Goal: Transaction & Acquisition: Purchase product/service

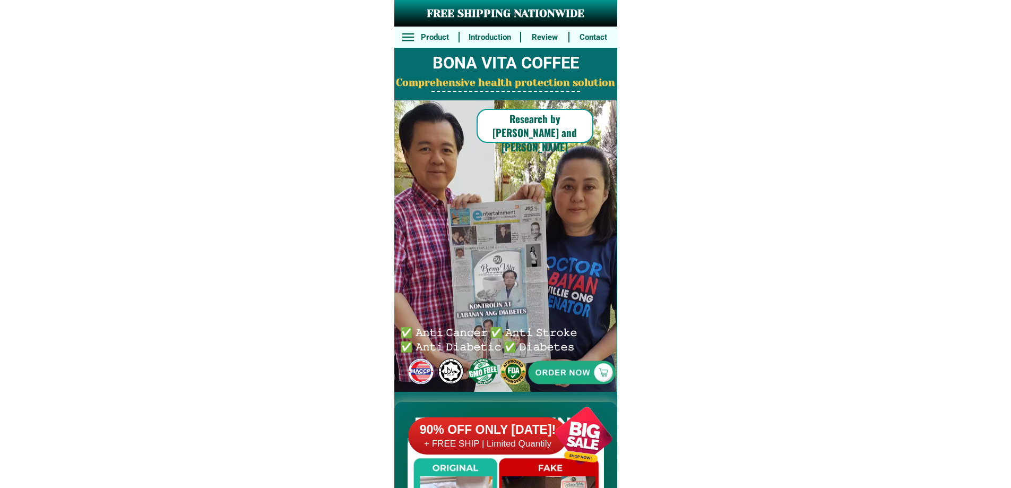
click at [584, 368] on div at bounding box center [571, 372] width 225 height 225
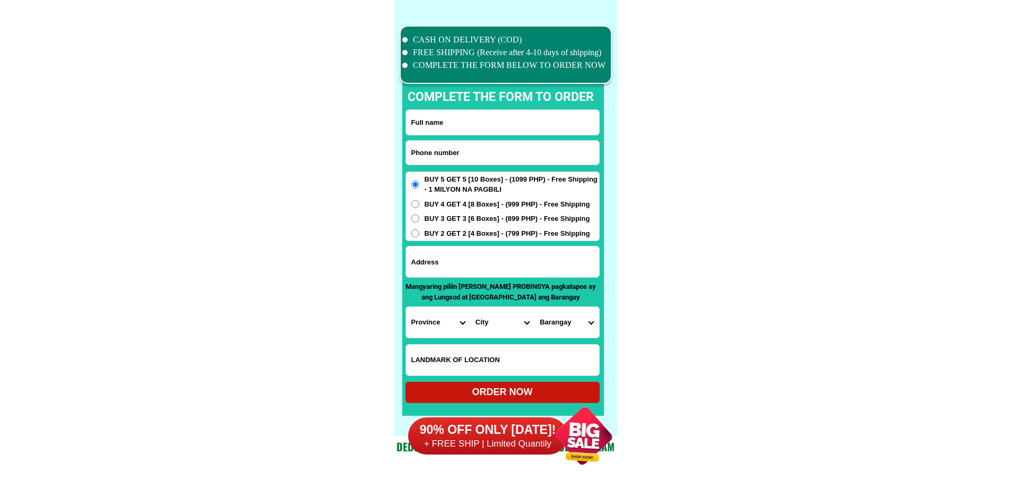
scroll to position [8251, 0]
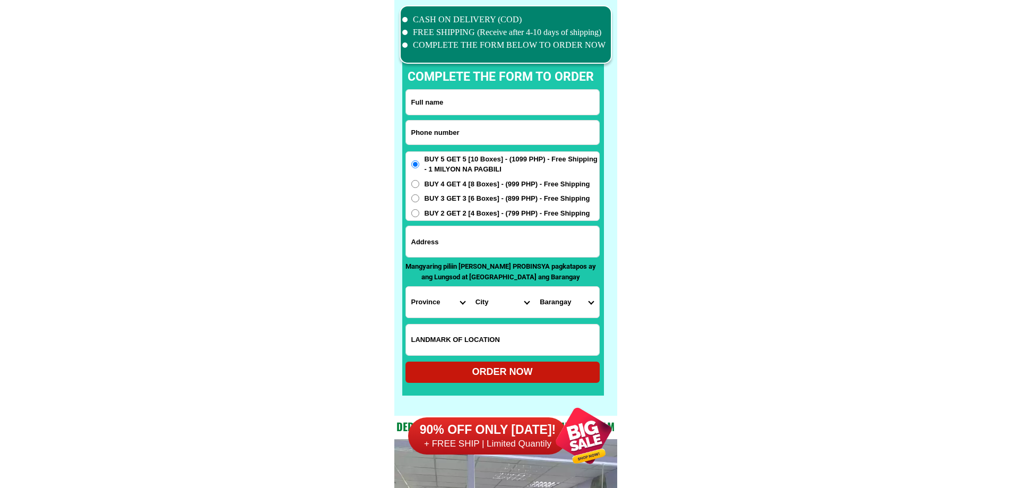
click at [513, 128] on input "Input phone_number" at bounding box center [502, 132] width 193 height 24
paste input "09563745859"
type input "09563745859"
click at [515, 93] on input "Input full_name" at bounding box center [502, 102] width 193 height 25
paste input "[PERSON_NAME]"
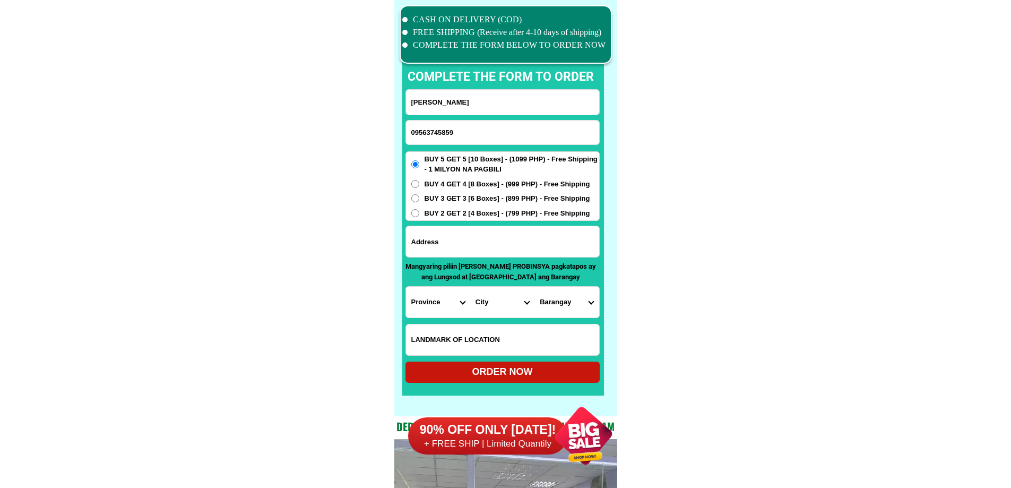
type input "[PERSON_NAME]"
click at [531, 243] on input "Input address" at bounding box center [502, 241] width 193 height 31
paste input "BLk [STREET_ADDRESS]"
type input "BLk [STREET_ADDRESS]"
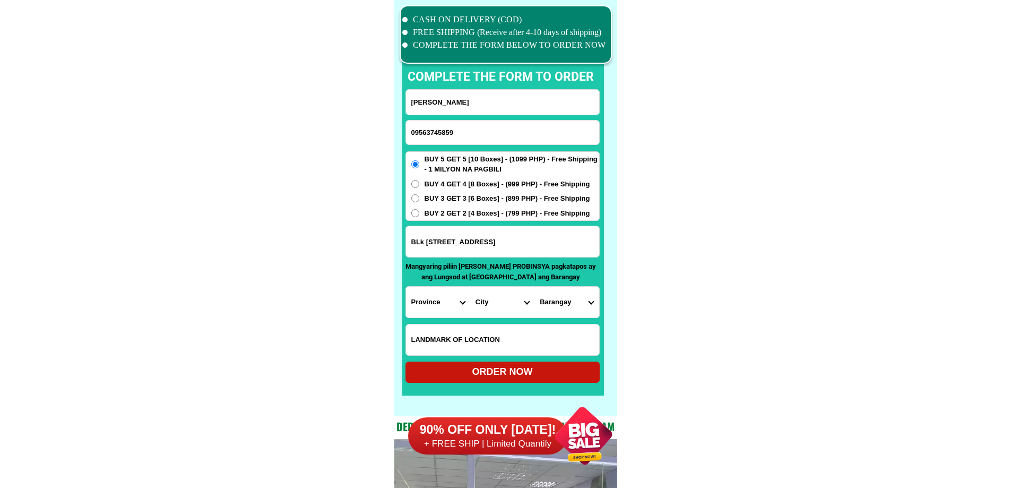
drag, startPoint x: 554, startPoint y: 228, endPoint x: 741, endPoint y: 232, distance: 187.4
click at [436, 296] on select "Province [GEOGRAPHIC_DATA] [GEOGRAPHIC_DATA] [GEOGRAPHIC_DATA] [GEOGRAPHIC_DATA…" at bounding box center [438, 302] width 64 height 31
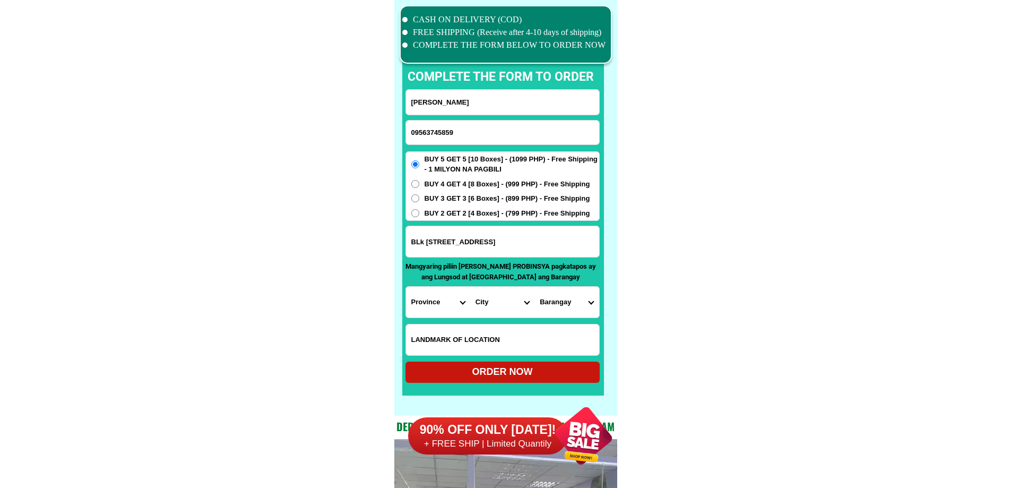
select select "63_904"
drag, startPoint x: 715, startPoint y: 322, endPoint x: 661, endPoint y: 328, distance: 54.4
click at [506, 303] on select "City [GEOGRAPHIC_DATA] [GEOGRAPHIC_DATA]-city [GEOGRAPHIC_DATA] [GEOGRAPHIC_DAT…" at bounding box center [502, 302] width 64 height 31
select select "63_9049493"
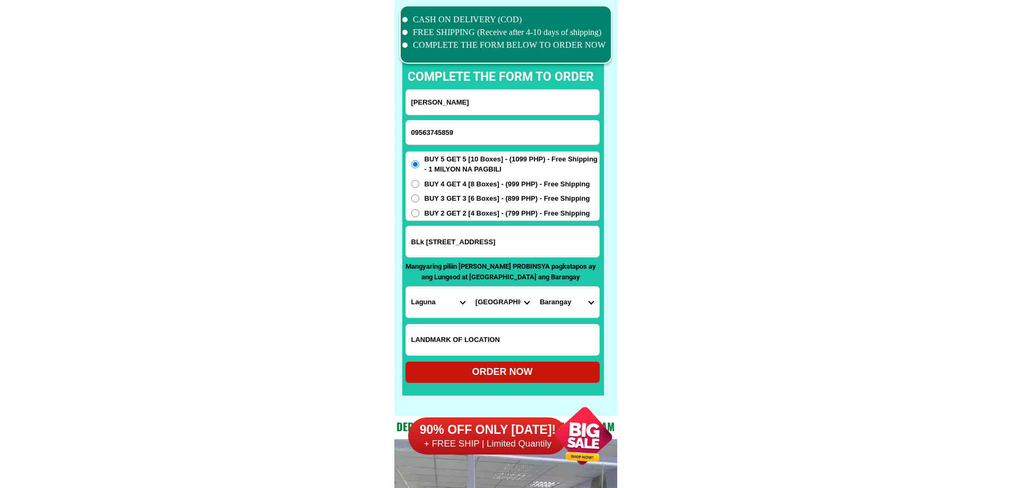
click at [470, 287] on select "City [GEOGRAPHIC_DATA] [GEOGRAPHIC_DATA]-city [GEOGRAPHIC_DATA] [GEOGRAPHIC_DAT…" at bounding box center [502, 302] width 64 height 31
click at [574, 310] on select "Barangay Bagong kalsada Banadero Banlic Barandal Barangay 1 (pob.) Barangay 2 (…" at bounding box center [566, 302] width 64 height 31
click at [558, 305] on select "Barangay Bagong kalsada Banadero Banlic Barandal Barangay 1 (pob.) Barangay 2 (…" at bounding box center [566, 302] width 64 height 31
select select "63_90494939298"
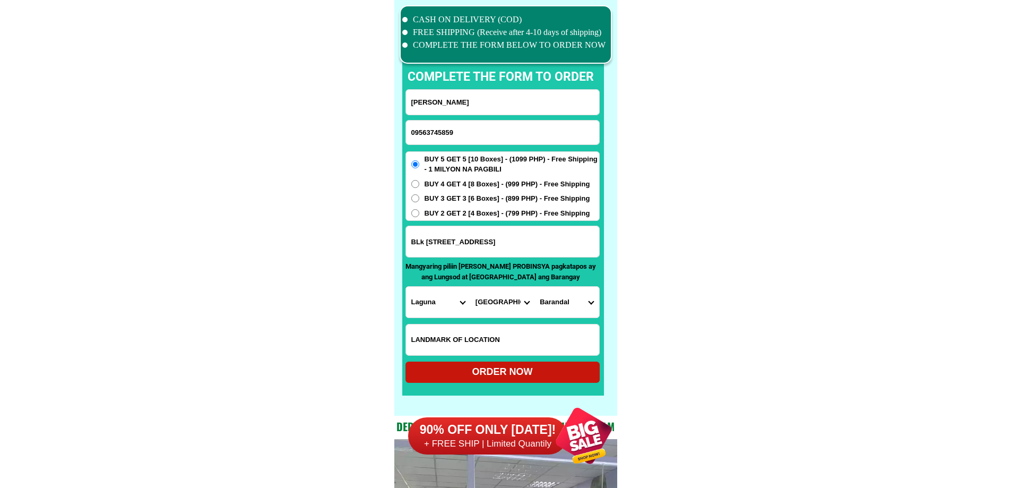
drag, startPoint x: 741, startPoint y: 322, endPoint x: 718, endPoint y: 330, distance: 25.3
click at [502, 368] on div "ORDER NOW" at bounding box center [502, 372] width 194 height 14
radio input "true"
click at [495, 128] on input "Input phone_number" at bounding box center [502, 132] width 193 height 24
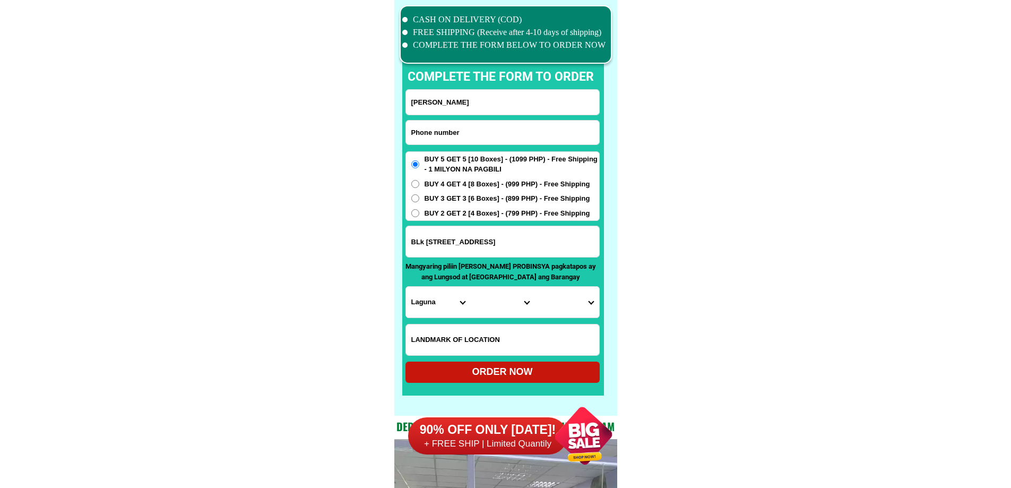
paste input "09215636205"
type input "09215636205"
click at [484, 96] on input "[PERSON_NAME]" at bounding box center [502, 102] width 193 height 25
paste input "[PERSON_NAME]"
type input "[PERSON_NAME]"
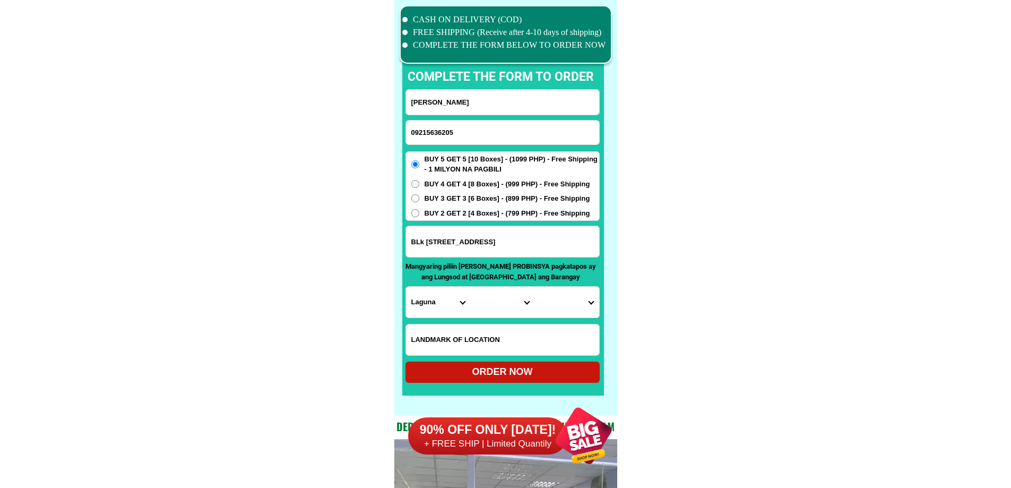
click at [449, 179] on div "BUY 5 GET 5 [10 Boxes] - (1099 PHP) - Free Shipping - 1 MILYON NA PAGBILI BUY 4…" at bounding box center [502, 186] width 194 height 70
click at [450, 187] on span "BUY 4 GET 4 [8 Boxes] - (999 PHP) - Free Shipping" at bounding box center [508, 184] width 166 height 11
click at [419, 187] on input "BUY 4 GET 4 [8 Boxes] - (999 PHP) - Free Shipping" at bounding box center [415, 184] width 8 height 8
radio input "true"
click at [444, 241] on input "BLk [STREET_ADDRESS]" at bounding box center [502, 241] width 193 height 31
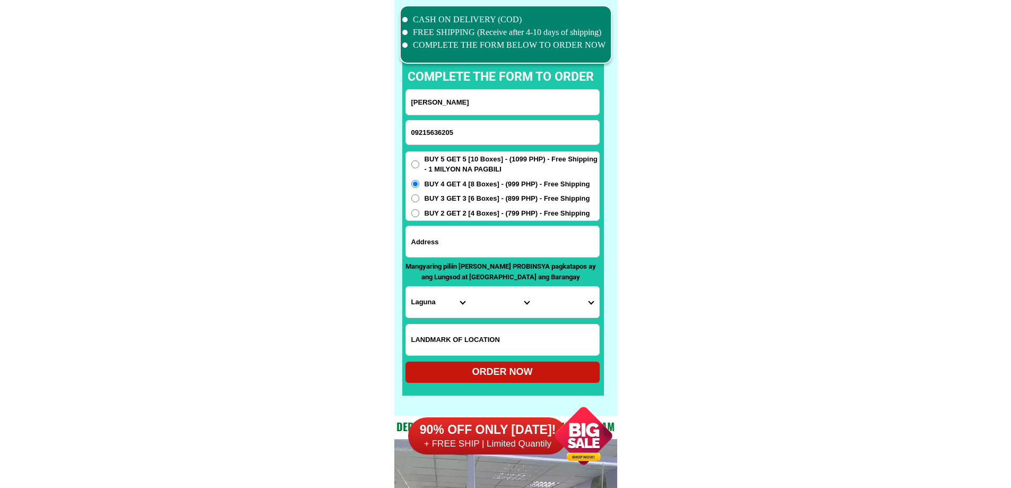
paste input "Blk [STREET_ADDRESS] [GEOGRAPHIC_DATA] [GEOGRAPHIC_DATA] Near PDEA building or …"
type input "Blk [STREET_ADDRESS] [GEOGRAPHIC_DATA] [GEOGRAPHIC_DATA] Near PDEA building or …"
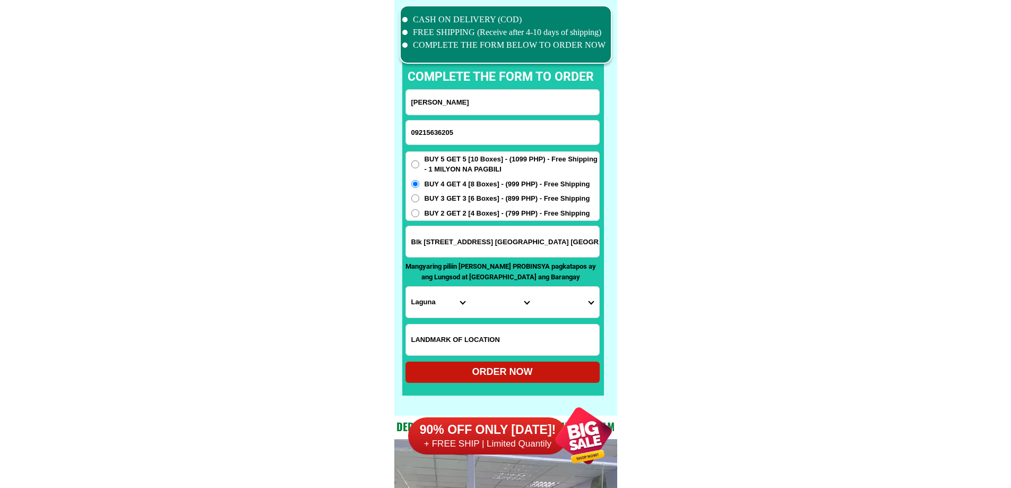
click at [439, 287] on select "Province [GEOGRAPHIC_DATA] [GEOGRAPHIC_DATA] [GEOGRAPHIC_DATA] [GEOGRAPHIC_DATA…" at bounding box center [438, 302] width 64 height 31
select select "63_219"
click at [488, 304] on select "City" at bounding box center [502, 302] width 64 height 31
select select "63_2191611"
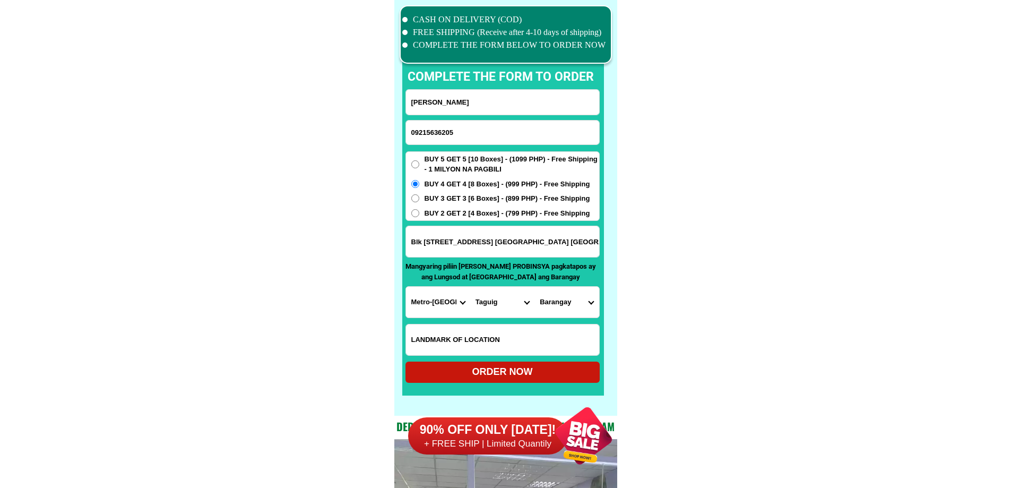
click at [581, 307] on select "[GEOGRAPHIC_DATA][PERSON_NAME][GEOGRAPHIC_DATA] [GEOGRAPHIC_DATA] [GEOGRAPHIC_D…" at bounding box center [566, 302] width 64 height 31
click at [540, 301] on select "[GEOGRAPHIC_DATA][PERSON_NAME][GEOGRAPHIC_DATA] [GEOGRAPHIC_DATA] [GEOGRAPHIC_D…" at bounding box center [566, 302] width 64 height 31
select select "63_21916116927"
drag, startPoint x: 684, startPoint y: 322, endPoint x: 672, endPoint y: 328, distance: 13.1
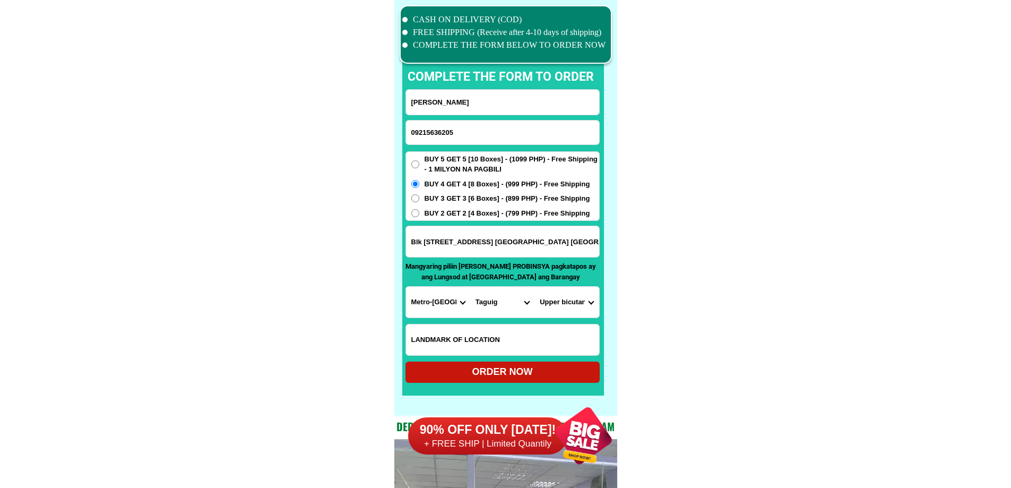
click at [536, 374] on div "ORDER NOW" at bounding box center [502, 372] width 194 height 14
type input "Blk [STREET_ADDRESS] [GEOGRAPHIC_DATA] [GEOGRAPHIC_DATA] Near PDEA building or …"
radio input "true"
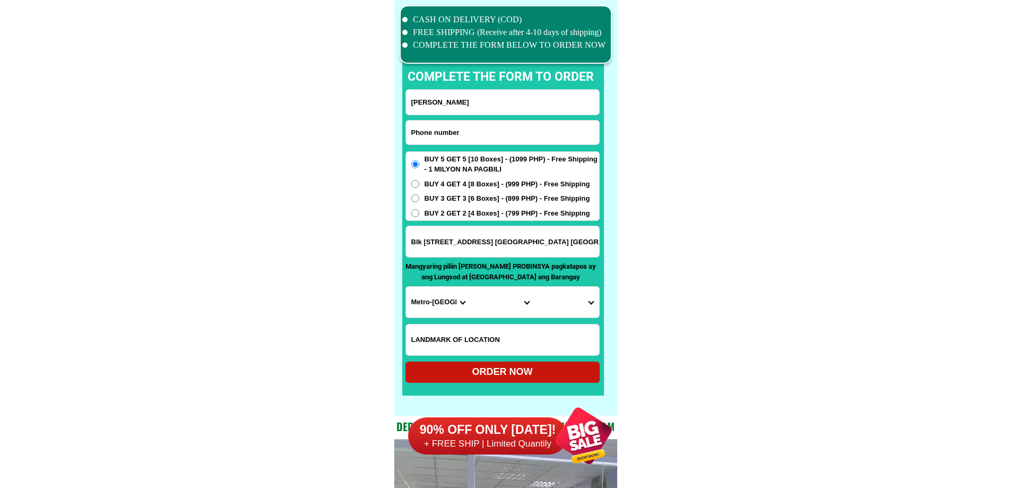
click at [465, 127] on input "Input phone_number" at bounding box center [502, 132] width 193 height 24
paste input "09308750679"
type input "09308750679"
click at [490, 111] on input "Input full_name" at bounding box center [502, 102] width 193 height 25
paste input "[PERSON_NAME]"
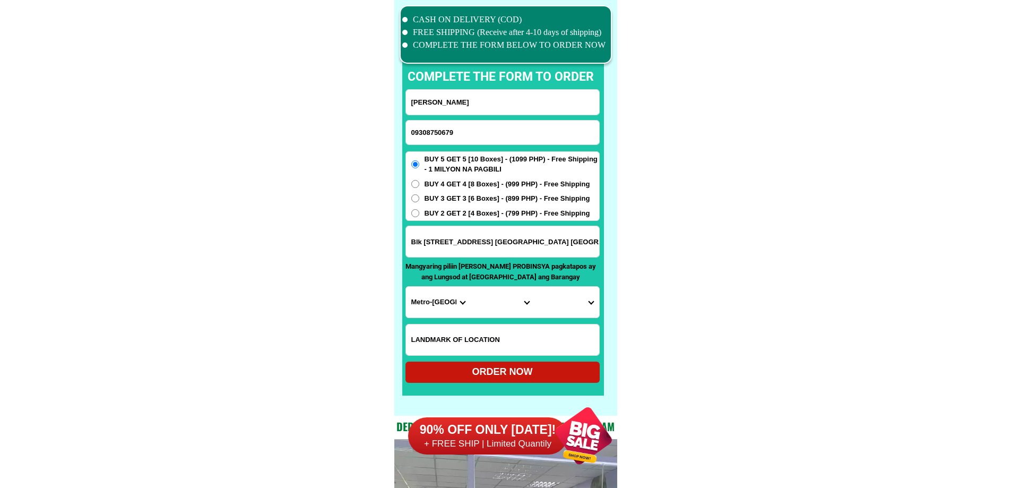
type input "[PERSON_NAME]"
click at [469, 127] on input "09308750679" at bounding box center [502, 132] width 193 height 24
type input "09308750679"
click at [423, 237] on input "Blk [STREET_ADDRESS] [GEOGRAPHIC_DATA] [GEOGRAPHIC_DATA] Near PDEA building or …" at bounding box center [502, 241] width 193 height 31
paste input "San [PERSON_NAME] 2 paombong bulacan malapit [GEOGRAPHIC_DATA][PERSON_NAME] 2"
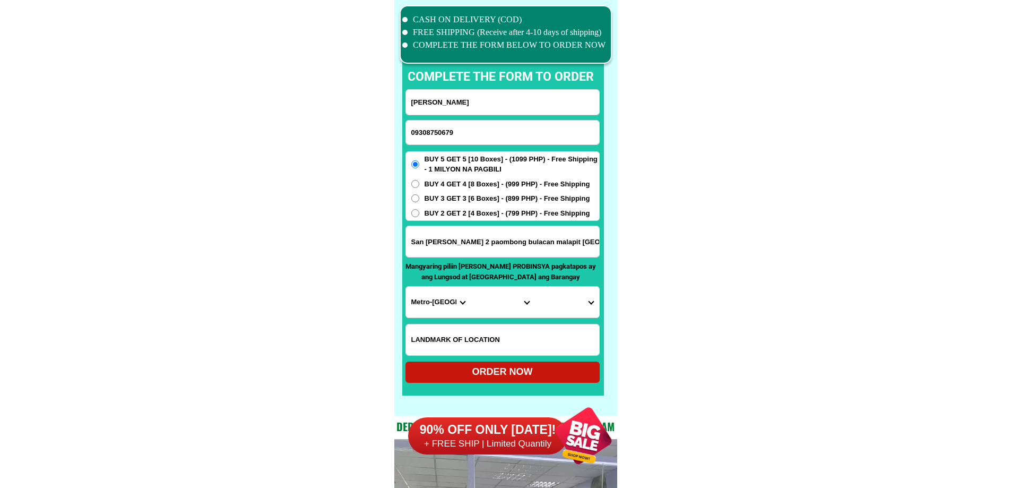
type input "San [PERSON_NAME] 2 paombong bulacan malapit [GEOGRAPHIC_DATA][PERSON_NAME] 2"
click at [417, 306] on select "Province [GEOGRAPHIC_DATA] [GEOGRAPHIC_DATA] [GEOGRAPHIC_DATA] [GEOGRAPHIC_DATA…" at bounding box center [438, 302] width 64 height 31
select select "63_761"
click at [406, 287] on select "Province [GEOGRAPHIC_DATA] [GEOGRAPHIC_DATA] [GEOGRAPHIC_DATA] [GEOGRAPHIC_DATA…" at bounding box center [438, 302] width 64 height 31
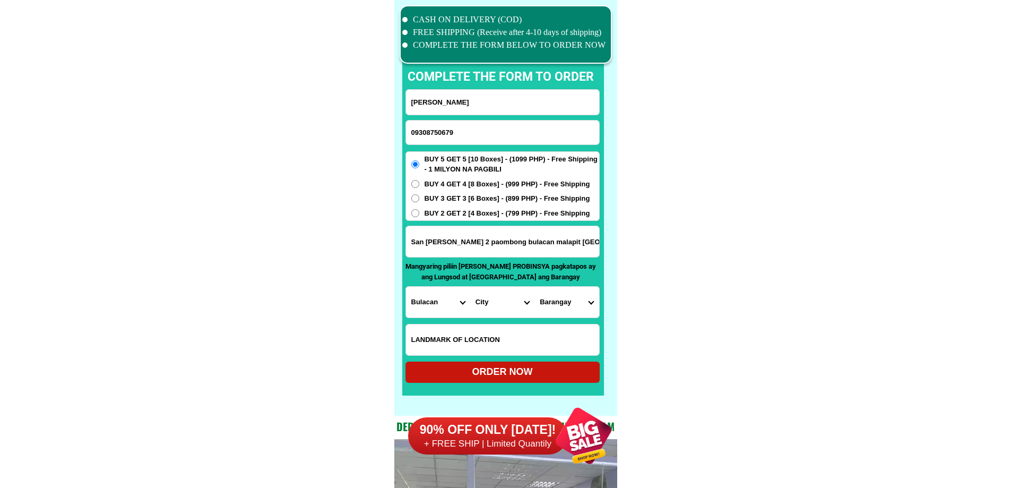
click at [495, 300] on select "City Angat Balagtas [GEOGRAPHIC_DATA] [GEOGRAPHIC_DATA] [GEOGRAPHIC_DATA] [GEOG…" at bounding box center [502, 302] width 64 height 31
select select "63_7611146"
click at [564, 309] on select "[GEOGRAPHIC_DATA] Kapitangan [GEOGRAPHIC_DATA] [GEOGRAPHIC_DATA] [GEOGRAPHIC_DA…" at bounding box center [566, 302] width 64 height 31
select select "63_7611146387"
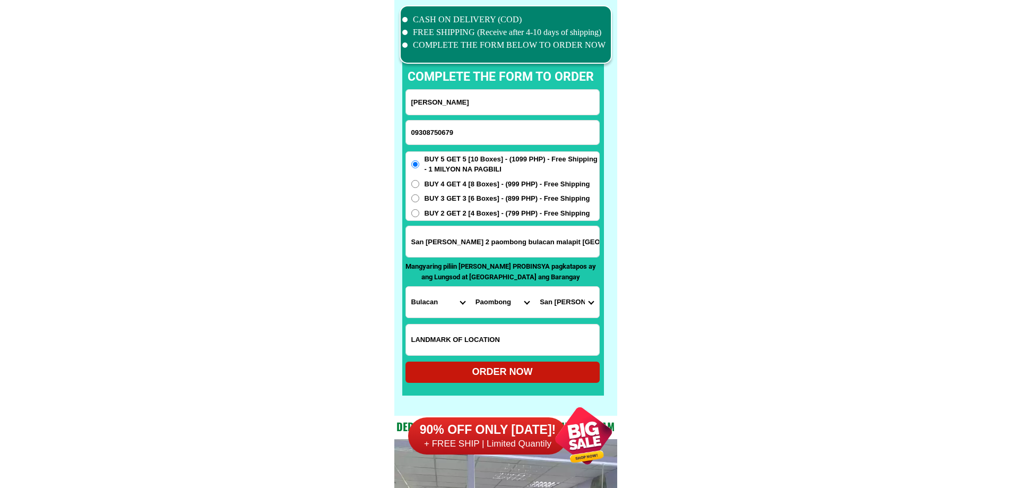
click at [545, 377] on div "ORDER NOW" at bounding box center [502, 372] width 194 height 14
radio input "true"
click at [437, 133] on input "Input phone_number" at bounding box center [502, 132] width 193 height 24
paste input "639978065000"
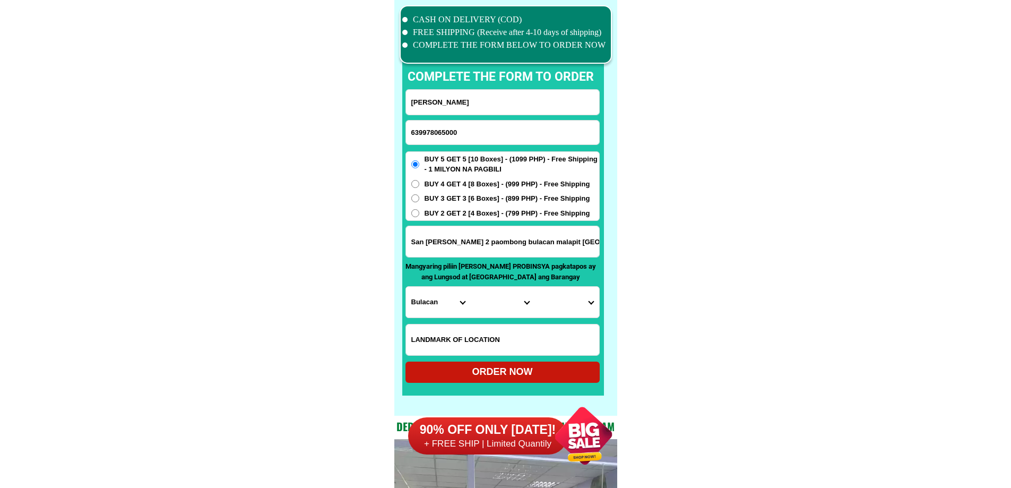
click at [415, 126] on input "639978065000" at bounding box center [502, 132] width 193 height 24
click at [413, 126] on input "639978065000" at bounding box center [502, 132] width 193 height 24
type input "[PHONE_NUMBER]"
click at [474, 105] on input "[PERSON_NAME]" at bounding box center [502, 102] width 193 height 25
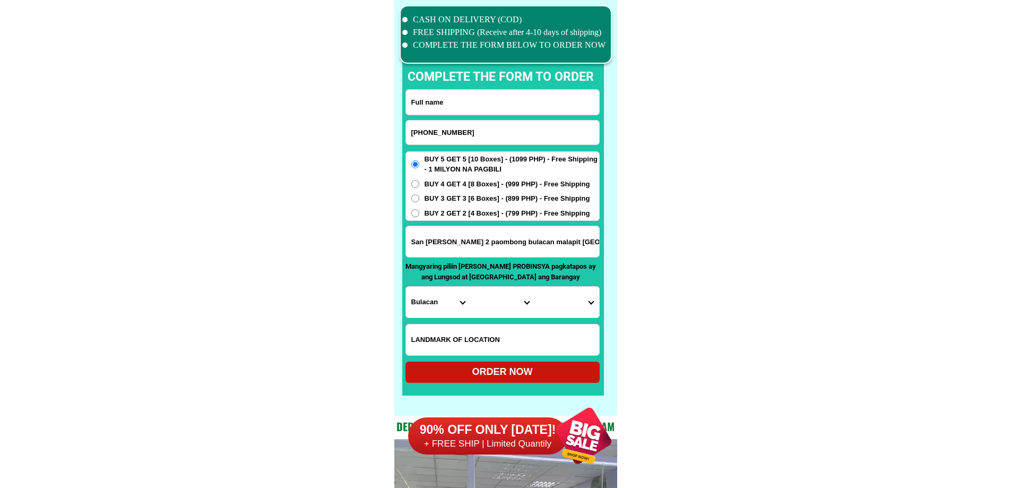
paste input "San [PERSON_NAME]"
type input "San [PERSON_NAME]"
click at [430, 243] on input "San [PERSON_NAME] 2 paombong bulacan malapit [GEOGRAPHIC_DATA][PERSON_NAME] 2" at bounding box center [502, 241] width 193 height 31
paste input "purok 5 [PERSON_NAME] 1talavera [GEOGRAPHIC_DATA]"
type input "purok 5 [PERSON_NAME] 1talavera [GEOGRAPHIC_DATA]"
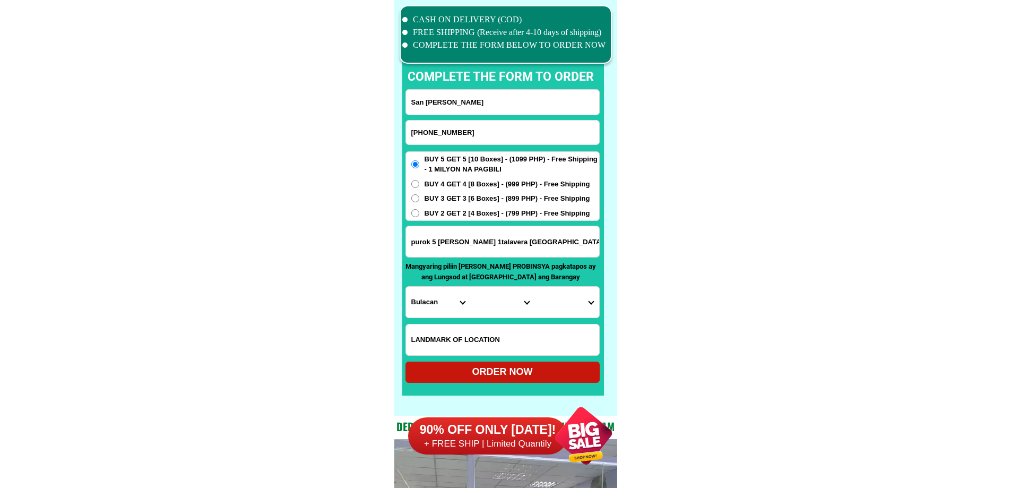
click at [430, 301] on select "Province [GEOGRAPHIC_DATA] [GEOGRAPHIC_DATA] [GEOGRAPHIC_DATA] [GEOGRAPHIC_DATA…" at bounding box center [438, 302] width 64 height 31
select select "63_198"
click at [514, 306] on select "City [GEOGRAPHIC_DATA] [GEOGRAPHIC_DATA] [GEOGRAPHIC_DATA]-city [GEOGRAPHIC_DAT…" at bounding box center [502, 302] width 64 height 31
select select "63_1981499"
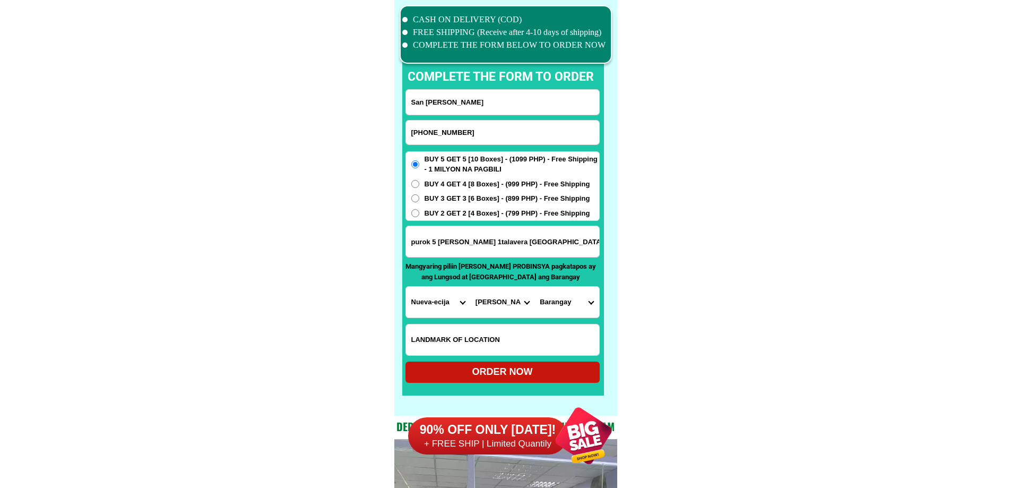
click at [470, 287] on select "City [GEOGRAPHIC_DATA] [GEOGRAPHIC_DATA] [GEOGRAPHIC_DATA]-city [GEOGRAPHIC_DAT…" at bounding box center [502, 302] width 64 height 31
drag, startPoint x: 573, startPoint y: 311, endPoint x: 570, endPoint y: 306, distance: 5.5
click at [573, 311] on select "Barangay [PERSON_NAME] (pob.) Bagong sikat Bagong silang Bakal i Bakal ii Bakal…" at bounding box center [566, 302] width 64 height 31
select select "63_19814995785"
click at [534, 287] on select "Barangay [PERSON_NAME] (pob.) Bagong sikat Bagong silang Bakal i Bakal ii Bakal…" at bounding box center [566, 302] width 64 height 31
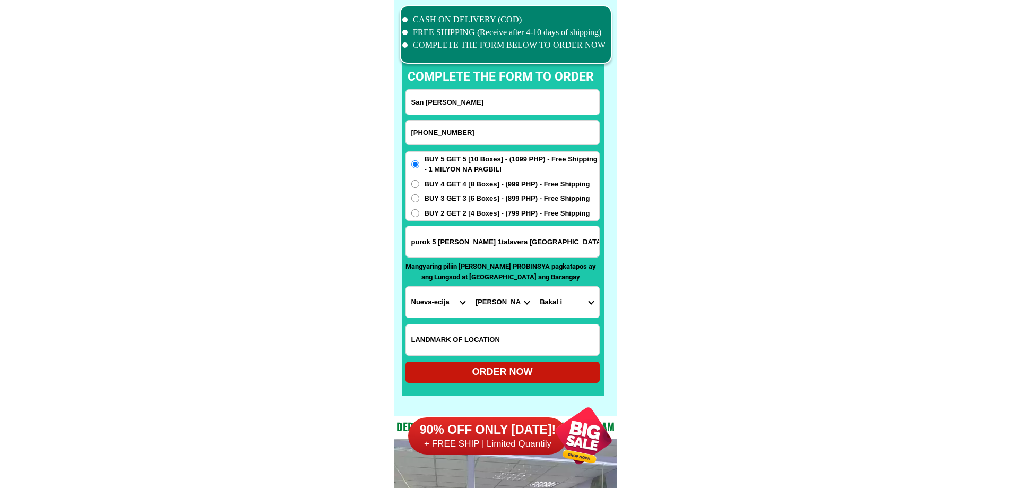
click at [491, 367] on div "ORDER NOW" at bounding box center [502, 372] width 194 height 14
radio input "true"
click at [471, 132] on input "Input phone_number" at bounding box center [502, 132] width 193 height 24
paste input "09636909153"
type input "09636909153"
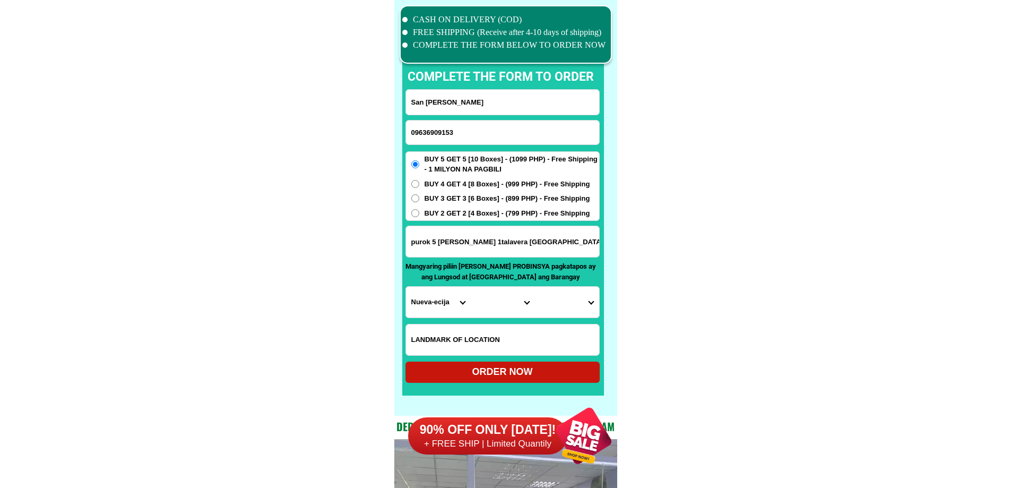
click at [450, 107] on input "San [PERSON_NAME]" at bounding box center [502, 102] width 193 height 25
paste input "[PERSON_NAME]"
click at [462, 126] on input "09636909153" at bounding box center [502, 132] width 193 height 24
click at [463, 103] on input "[PERSON_NAME]" at bounding box center [502, 102] width 193 height 25
paste input "atis street [PERSON_NAME]. subd [GEOGRAPHIC_DATA][PERSON_NAME]"
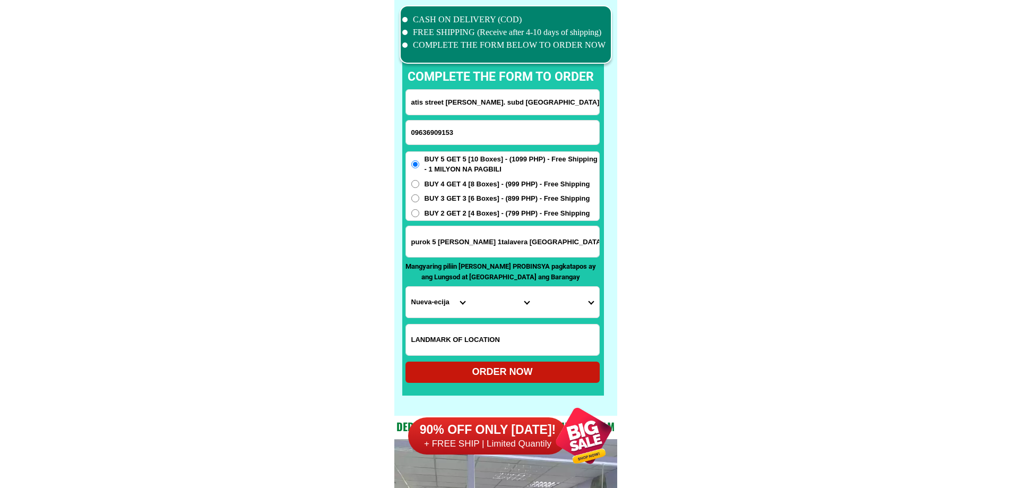
click at [489, 236] on input "purok 5 [PERSON_NAME] 1talavera [GEOGRAPHIC_DATA]" at bounding box center [502, 241] width 193 height 31
click at [521, 113] on input "atis street [PERSON_NAME]. subd [GEOGRAPHIC_DATA][PERSON_NAME]" at bounding box center [502, 102] width 193 height 25
type input "[PERSON_NAME]"
click at [487, 243] on input "purok 5 [PERSON_NAME] 1talavera [GEOGRAPHIC_DATA]" at bounding box center [502, 241] width 193 height 31
paste input "atis street [PERSON_NAME]. subd [GEOGRAPHIC_DATA][PERSON_NAME]"
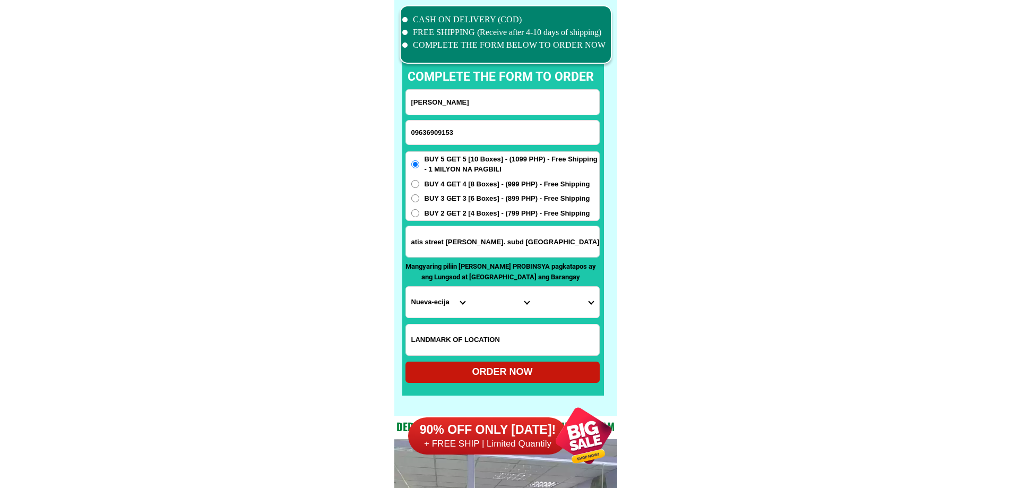
type input "atis street [PERSON_NAME]. subd [GEOGRAPHIC_DATA][PERSON_NAME]"
click at [440, 298] on select "Province [GEOGRAPHIC_DATA] [GEOGRAPHIC_DATA] [GEOGRAPHIC_DATA] [GEOGRAPHIC_DATA…" at bounding box center [438, 302] width 64 height 31
select select "63_904"
drag, startPoint x: 617, startPoint y: 303, endPoint x: 526, endPoint y: 286, distance: 92.2
click at [617, 303] on div "CASH ON DELIVERY (COD) FREE SHIPPING (Receive after 4-10 days of shipping) COMP…" at bounding box center [505, 208] width 223 height 416
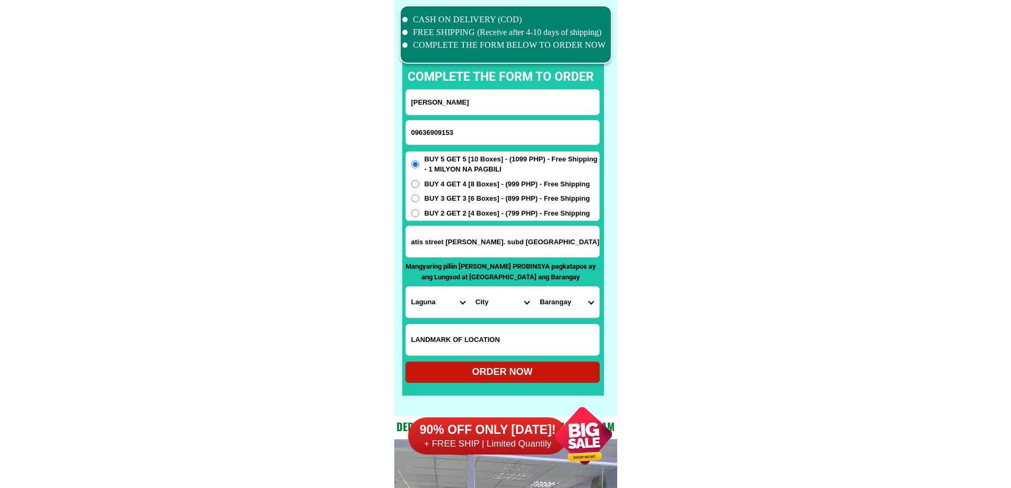
click at [497, 308] on select "City [GEOGRAPHIC_DATA] [GEOGRAPHIC_DATA]-city [GEOGRAPHIC_DATA] [GEOGRAPHIC_DAT…" at bounding box center [502, 302] width 64 height 31
select select "63_9043609"
click at [563, 297] on select "[GEOGRAPHIC_DATA] (poblacion) Bungahan [GEOGRAPHIC_DATA] [GEOGRAPHIC_DATA] [GEO…" at bounding box center [566, 302] width 64 height 31
select select "63_90436091889"
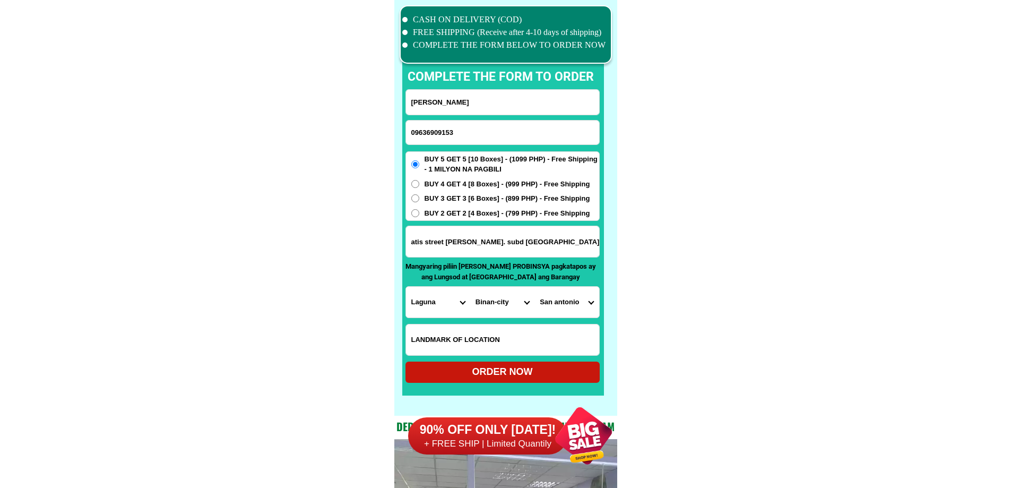
click at [530, 376] on div "ORDER NOW" at bounding box center [502, 372] width 194 height 14
radio input "true"
click at [427, 143] on input "Input phone_number" at bounding box center [502, 132] width 193 height 24
paste input "09754204918"
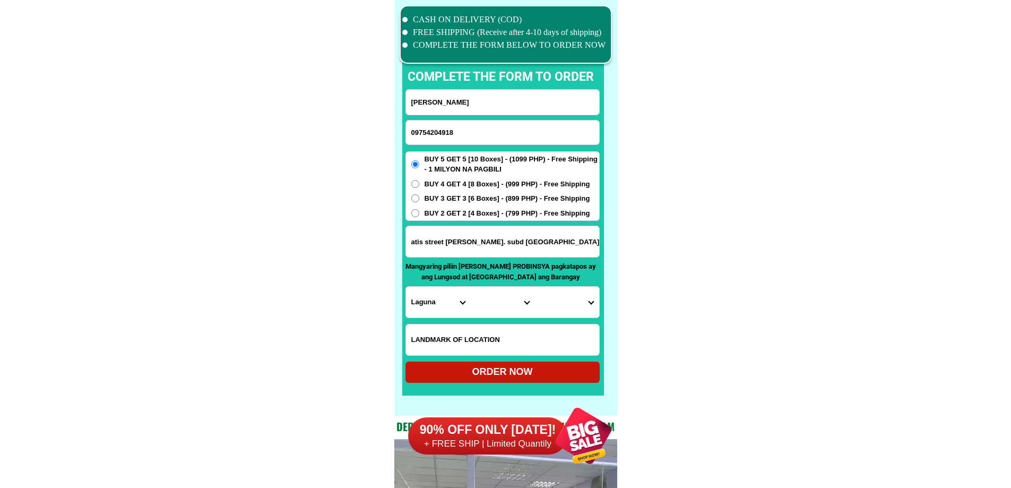
type input "09754204918"
click at [442, 105] on input "Input full_name" at bounding box center [502, 102] width 193 height 25
paste input "[PERSON_NAME]"
type input "[PERSON_NAME]"
click at [447, 230] on input "atis street [PERSON_NAME]. subd [GEOGRAPHIC_DATA][PERSON_NAME]" at bounding box center [502, 241] width 193 height 31
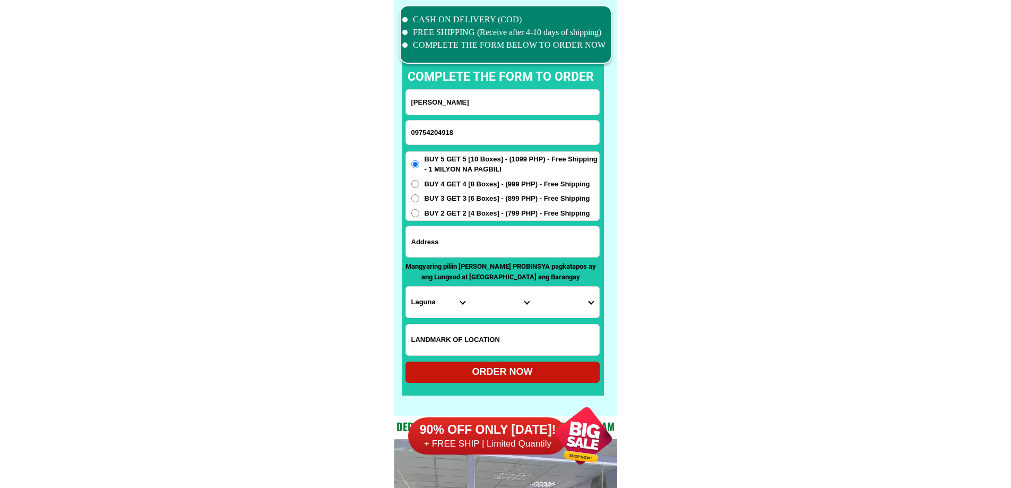
paste input "BRGY banlic Balamba B17 L"
click at [472, 237] on input "BRGY banlic Balamba B17 L" at bounding box center [502, 241] width 193 height 31
type input "BRGY banlic Balamba B17 L"
click at [437, 298] on select "Province [GEOGRAPHIC_DATA] [GEOGRAPHIC_DATA] [GEOGRAPHIC_DATA] [GEOGRAPHIC_DATA…" at bounding box center [438, 302] width 64 height 31
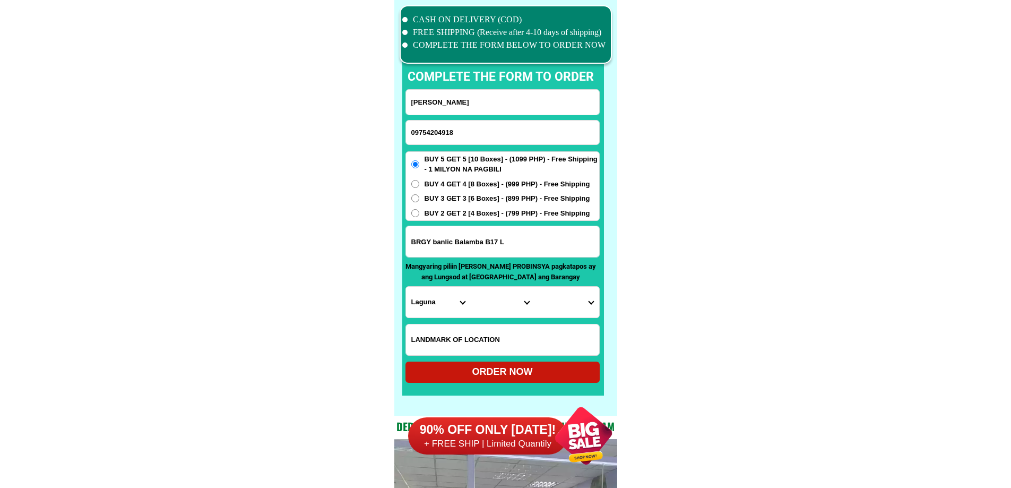
click at [437, 298] on select "Province [GEOGRAPHIC_DATA] [GEOGRAPHIC_DATA] [GEOGRAPHIC_DATA] [GEOGRAPHIC_DATA…" at bounding box center [438, 302] width 64 height 31
select select "63_904"
click at [489, 308] on select "City [GEOGRAPHIC_DATA] [GEOGRAPHIC_DATA]-city [GEOGRAPHIC_DATA] [GEOGRAPHIC_DAT…" at bounding box center [502, 302] width 64 height 31
click at [515, 300] on select "City [GEOGRAPHIC_DATA] [GEOGRAPHIC_DATA]-city [GEOGRAPHIC_DATA] [GEOGRAPHIC_DAT…" at bounding box center [502, 302] width 64 height 31
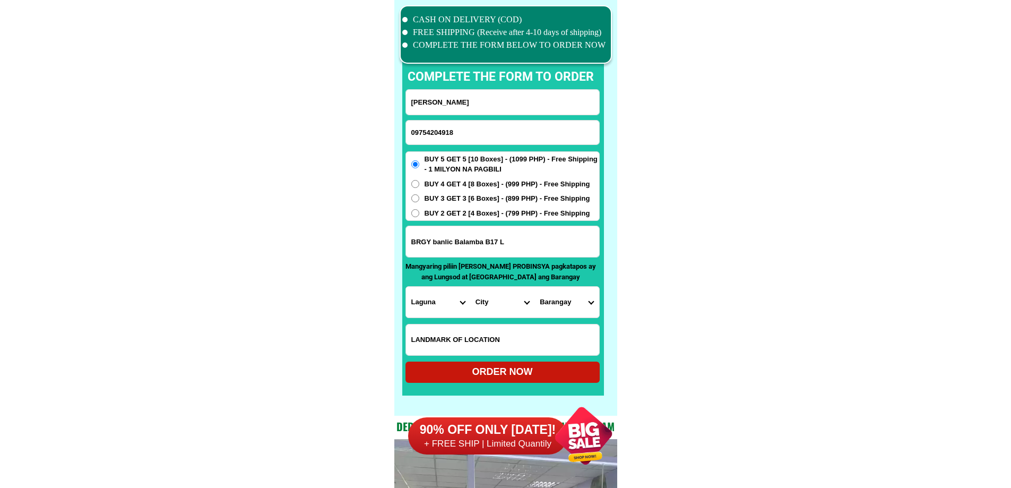
select select "63_9048628"
drag, startPoint x: 682, startPoint y: 317, endPoint x: 666, endPoint y: 284, distance: 36.8
click at [568, 306] on select "Barangay Baclaran Banaybanay Banlic Barangay dos (pob.) [GEOGRAPHIC_DATA] (pob.…" at bounding box center [566, 302] width 64 height 31
select select "63_9048628414"
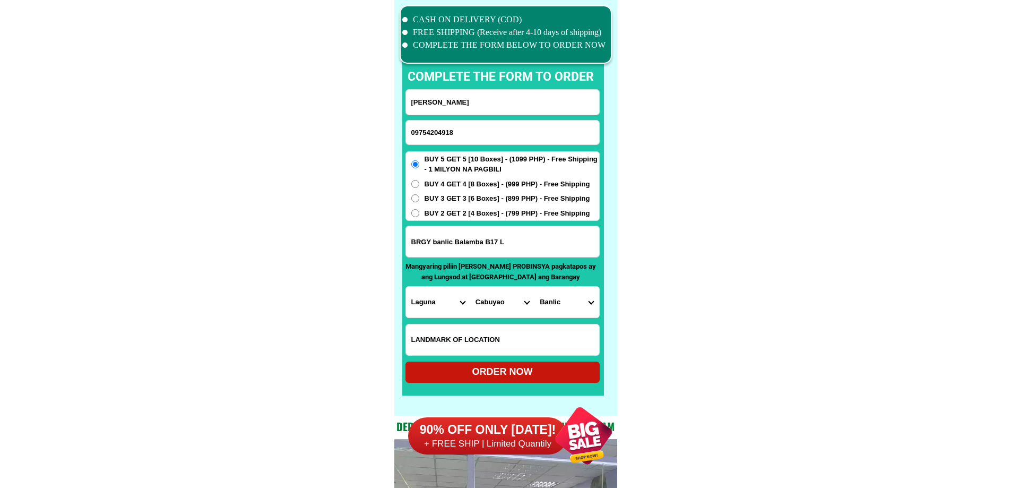
click at [522, 373] on div "ORDER NOW" at bounding box center [502, 372] width 194 height 14
radio input "true"
